Goal: Information Seeking & Learning: Learn about a topic

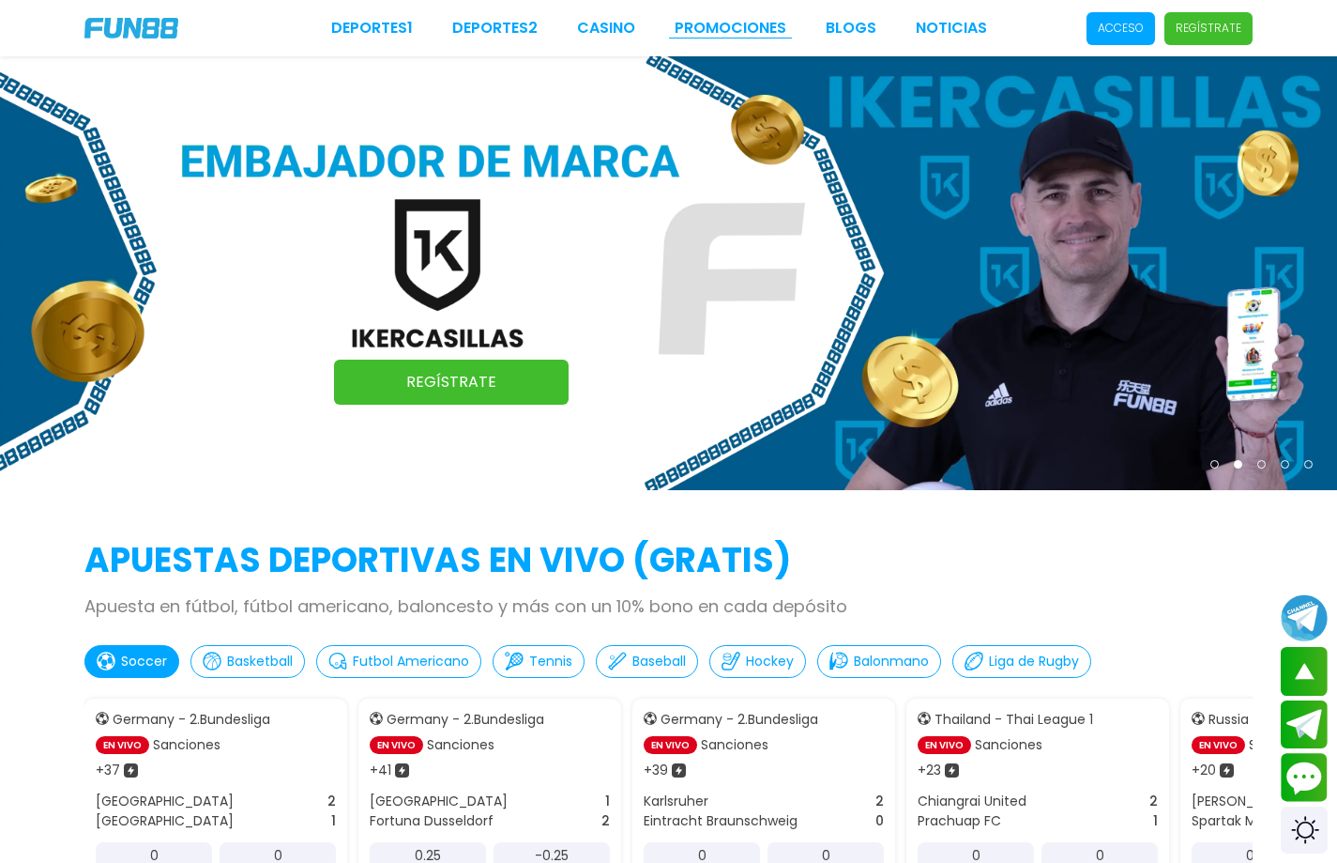
click at [783, 36] on link "Promociones" at bounding box center [731, 28] width 112 height 23
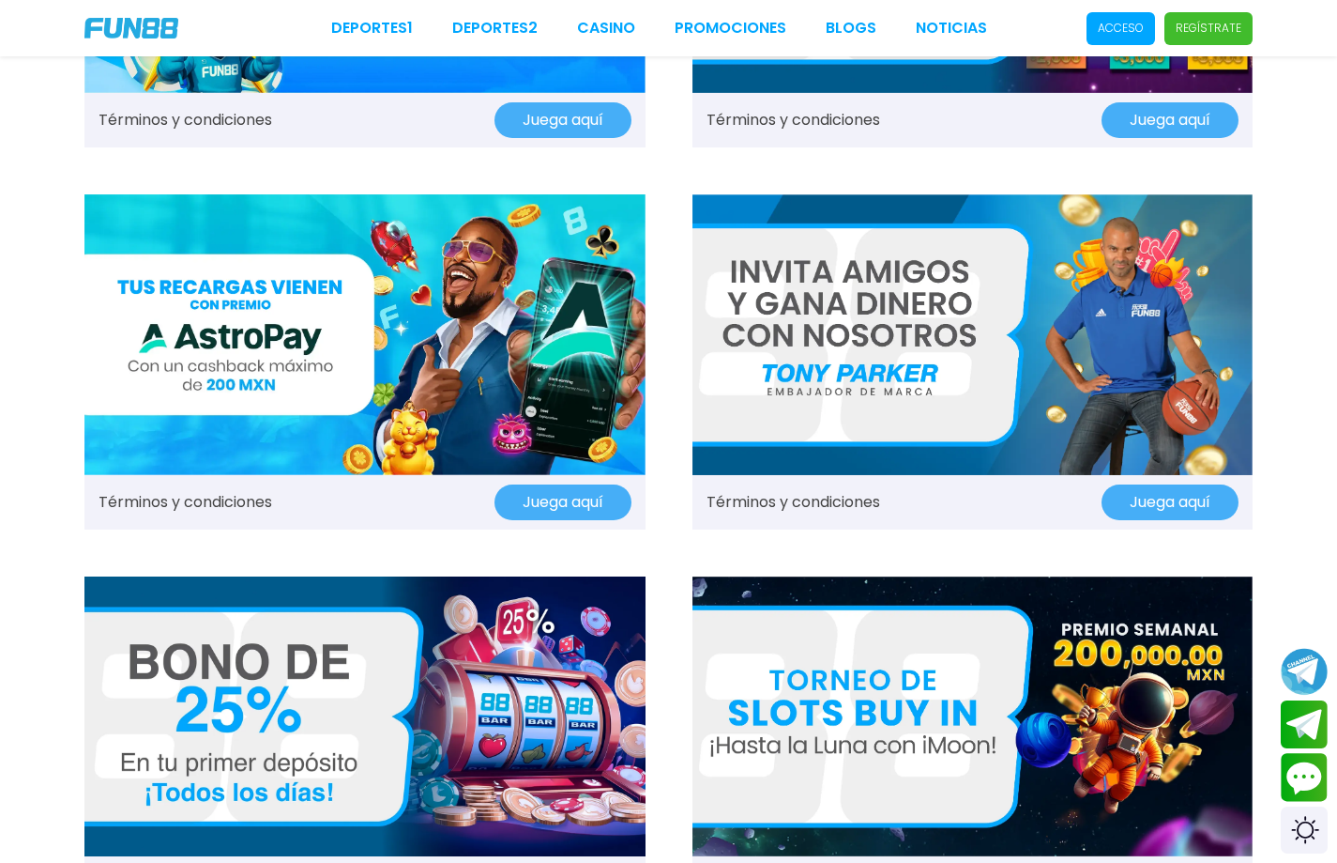
scroll to position [338, 0]
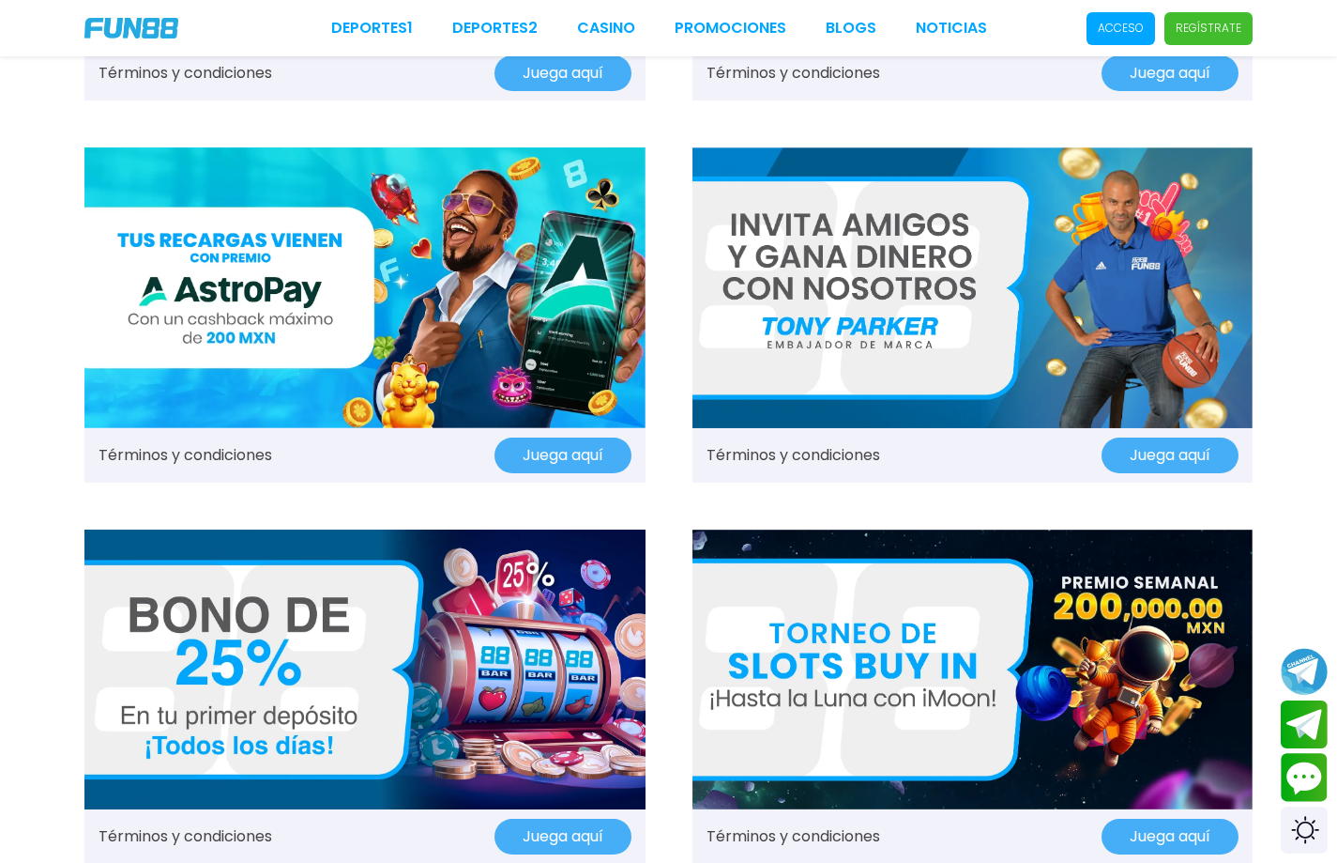
click at [894, 291] on img at bounding box center [973, 287] width 561 height 281
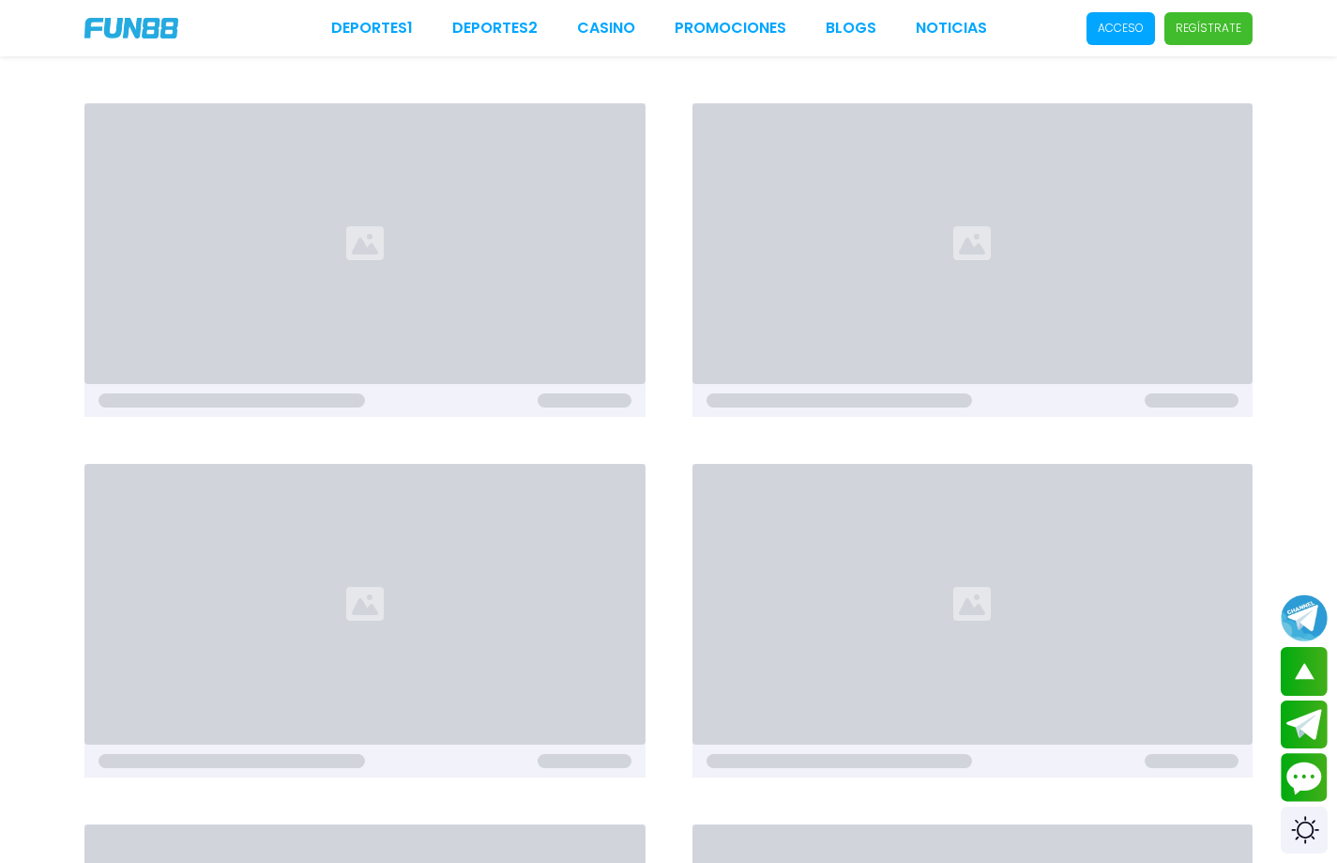
drag, startPoint x: 1100, startPoint y: 526, endPoint x: 1089, endPoint y: 529, distance: 11.9
